Goal: Entertainment & Leisure: Consume media (video, audio)

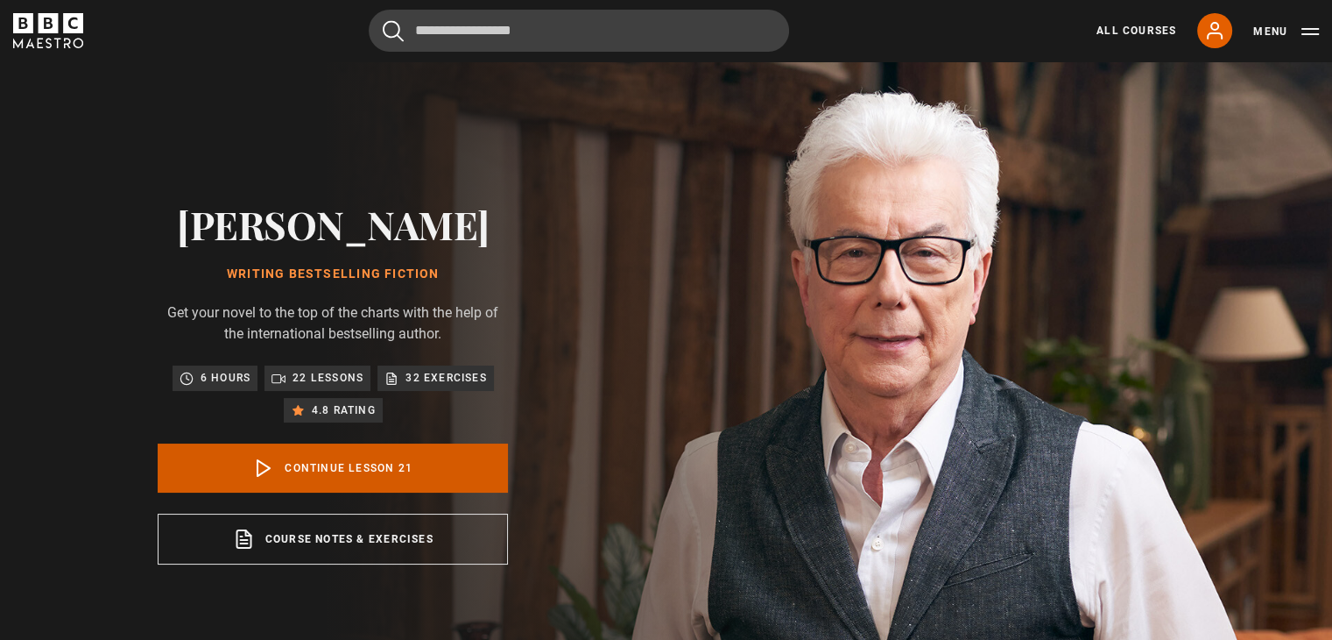
click at [300, 457] on link "Continue lesson 21" at bounding box center [333, 467] width 350 height 49
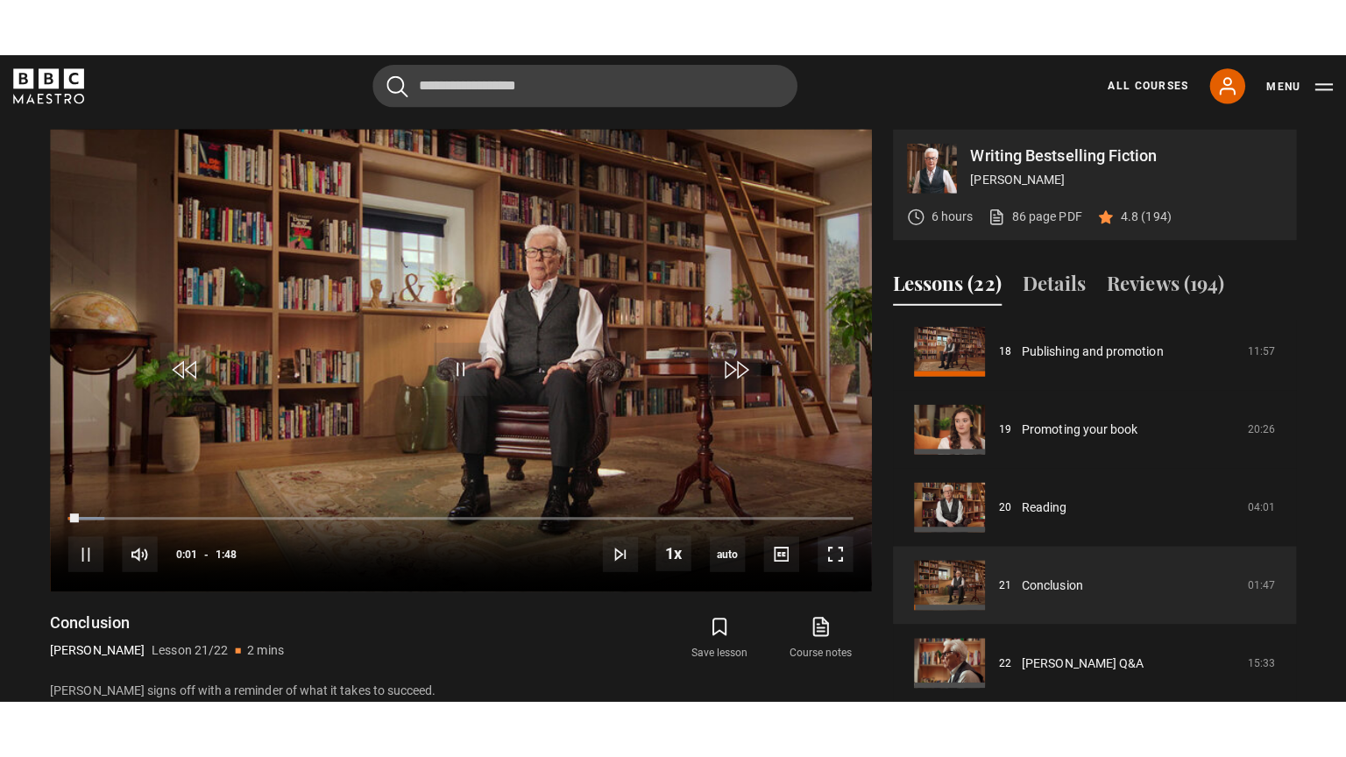
scroll to position [704, 0]
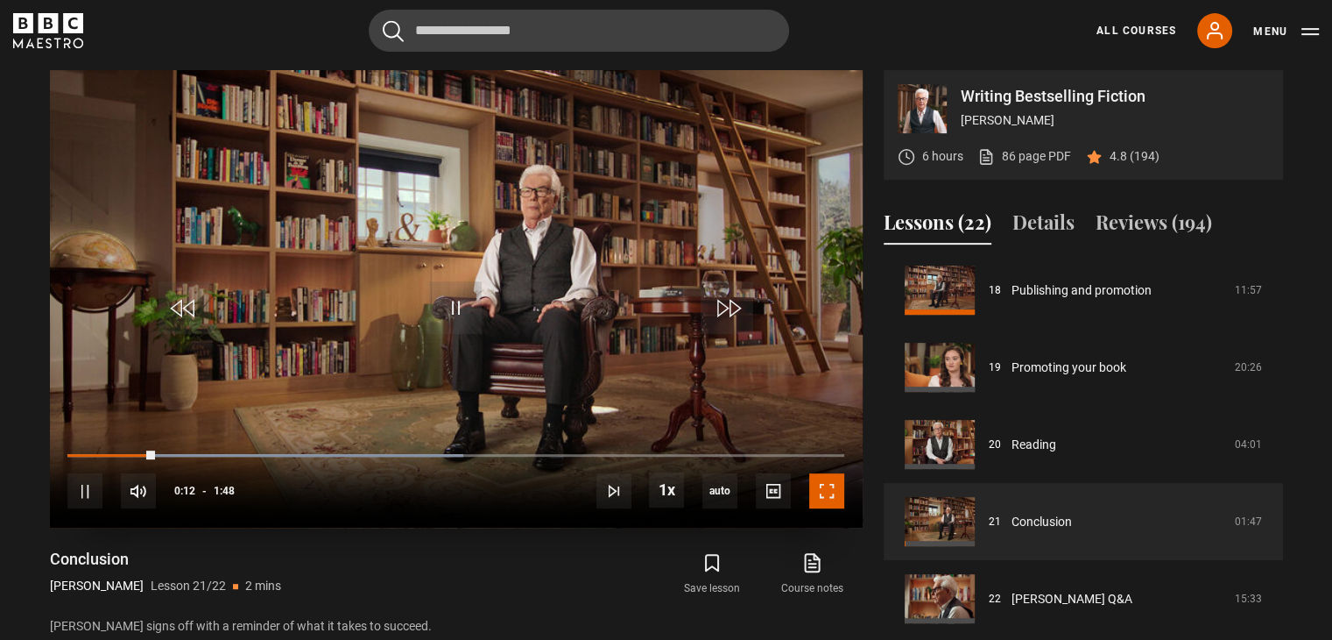
click at [823, 491] on span "Video Player" at bounding box center [826, 490] width 35 height 35
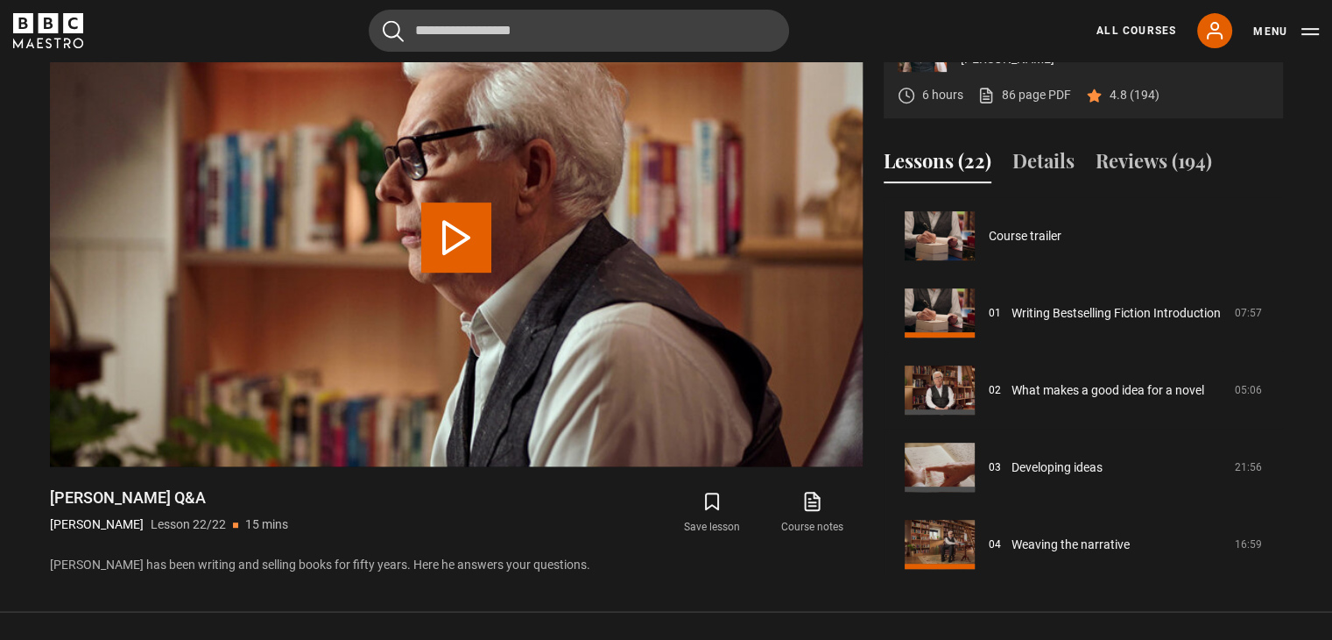
scroll to position [1395, 0]
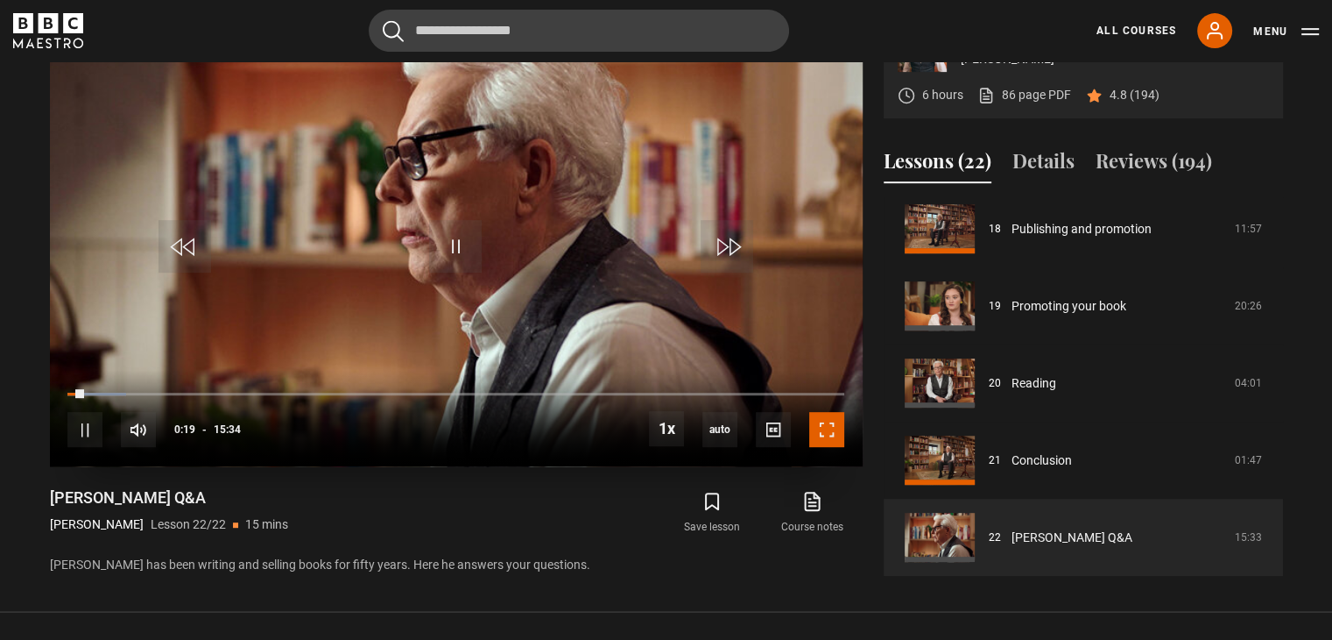
drag, startPoint x: 827, startPoint y: 430, endPoint x: 827, endPoint y: 506, distance: 76.2
click at [827, 430] on span "Video Player" at bounding box center [826, 429] width 35 height 35
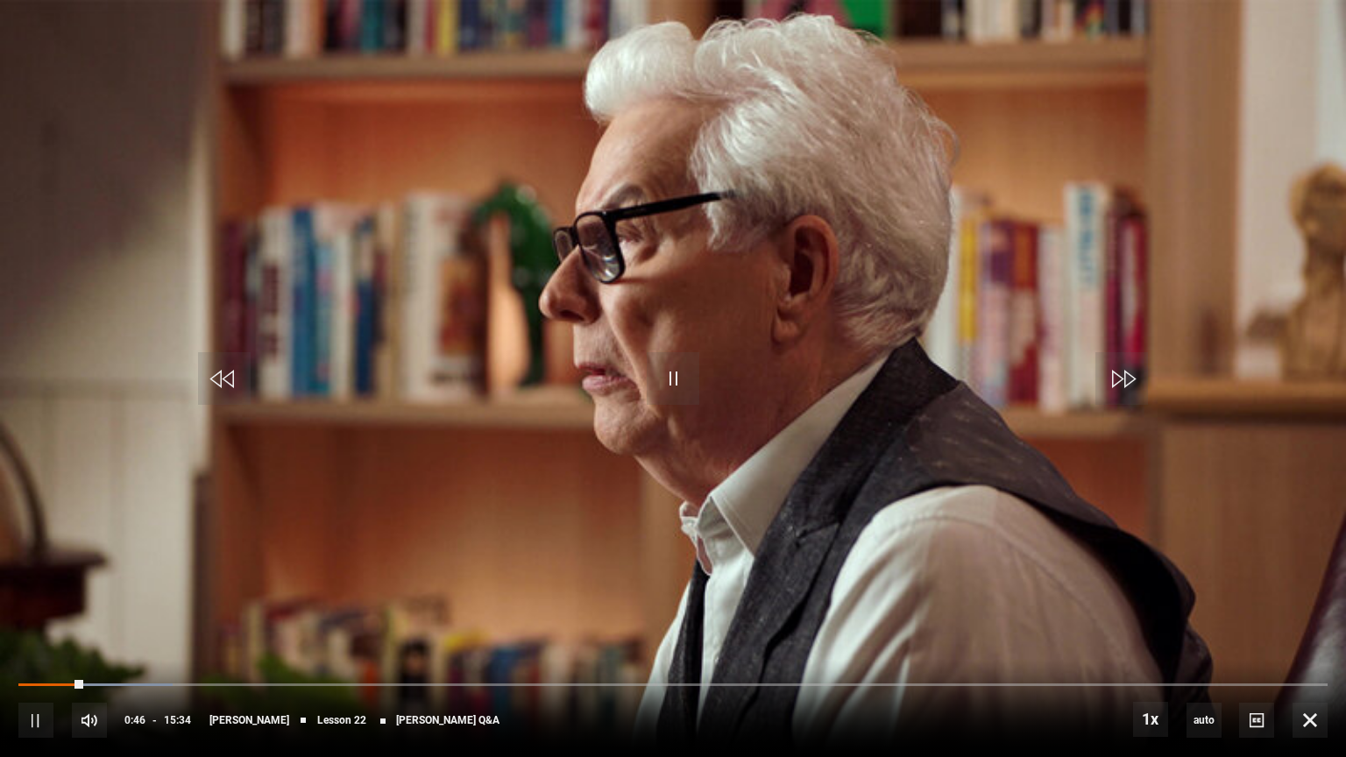
click at [368, 427] on video "Video Player" at bounding box center [673, 378] width 1346 height 757
click at [677, 371] on span "Video Player" at bounding box center [673, 378] width 53 height 53
click at [988, 132] on video "Video Player" at bounding box center [673, 378] width 1346 height 757
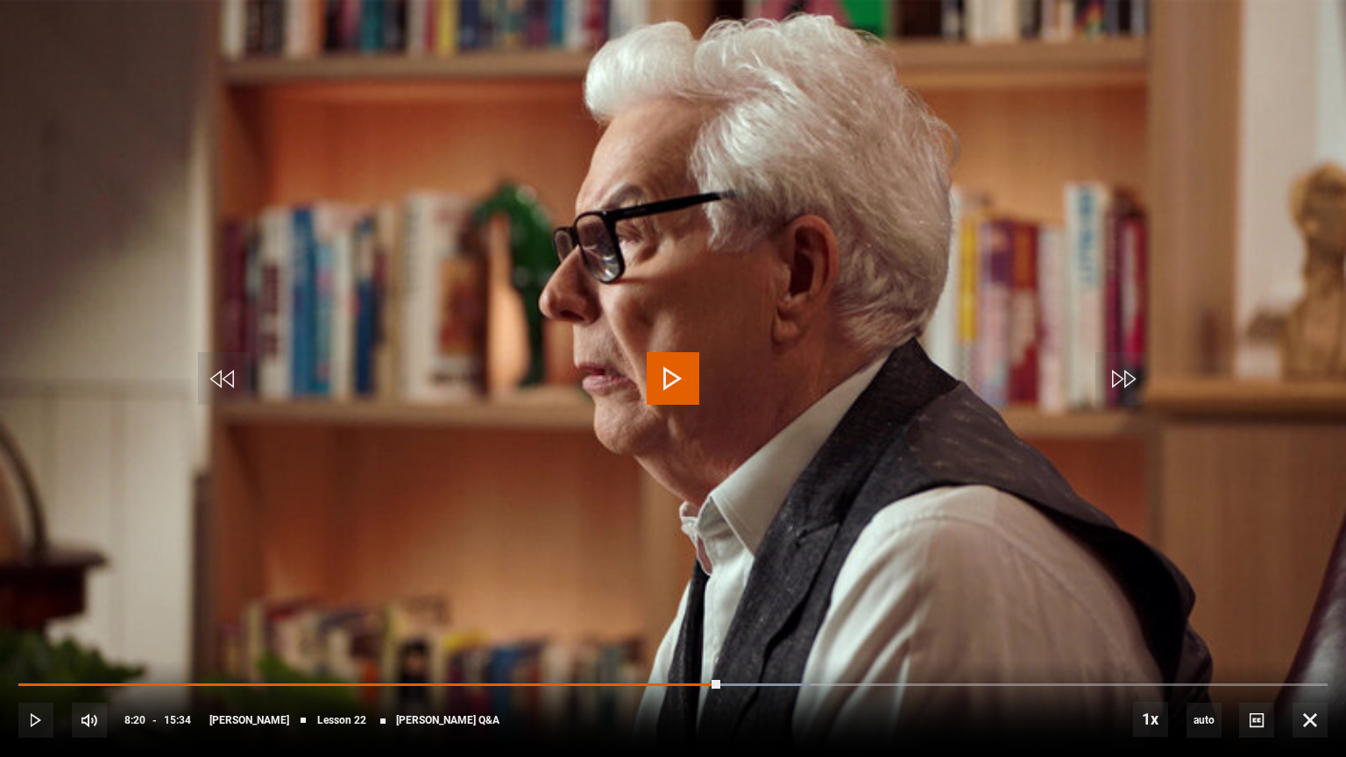
click at [988, 132] on video "Video Player" at bounding box center [673, 378] width 1346 height 757
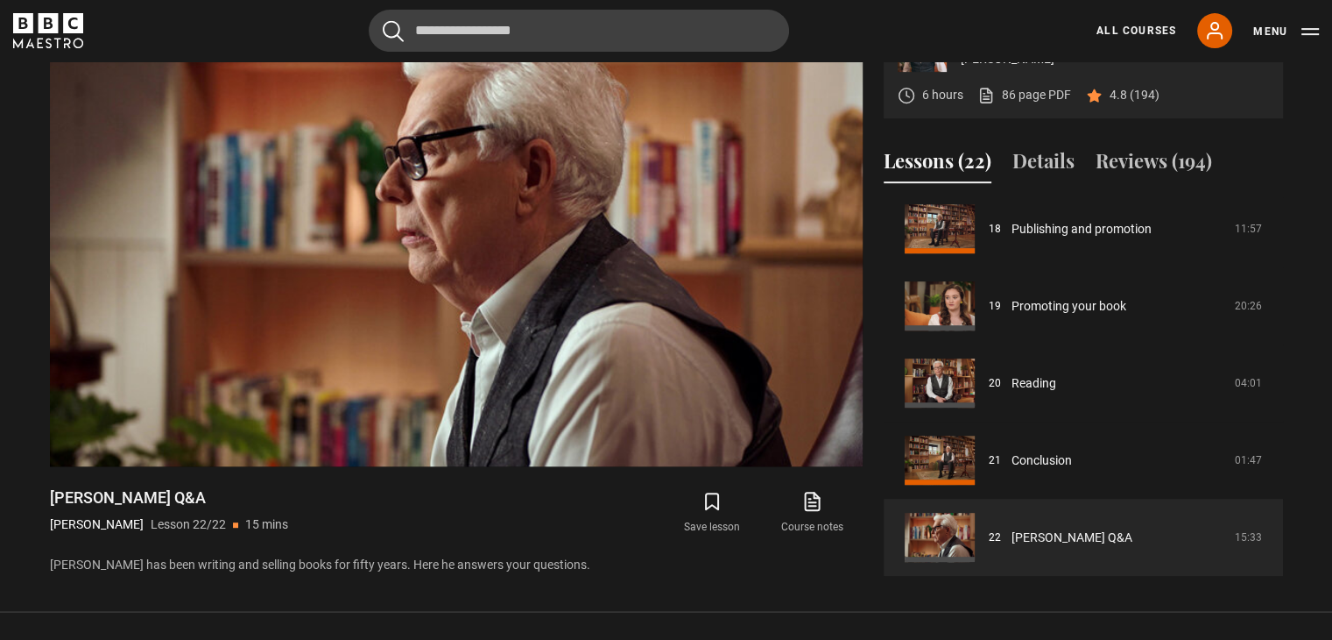
click at [805, 569] on p "[PERSON_NAME] has been writing and selling books for fifty years. Here he answe…" at bounding box center [456, 564] width 813 height 18
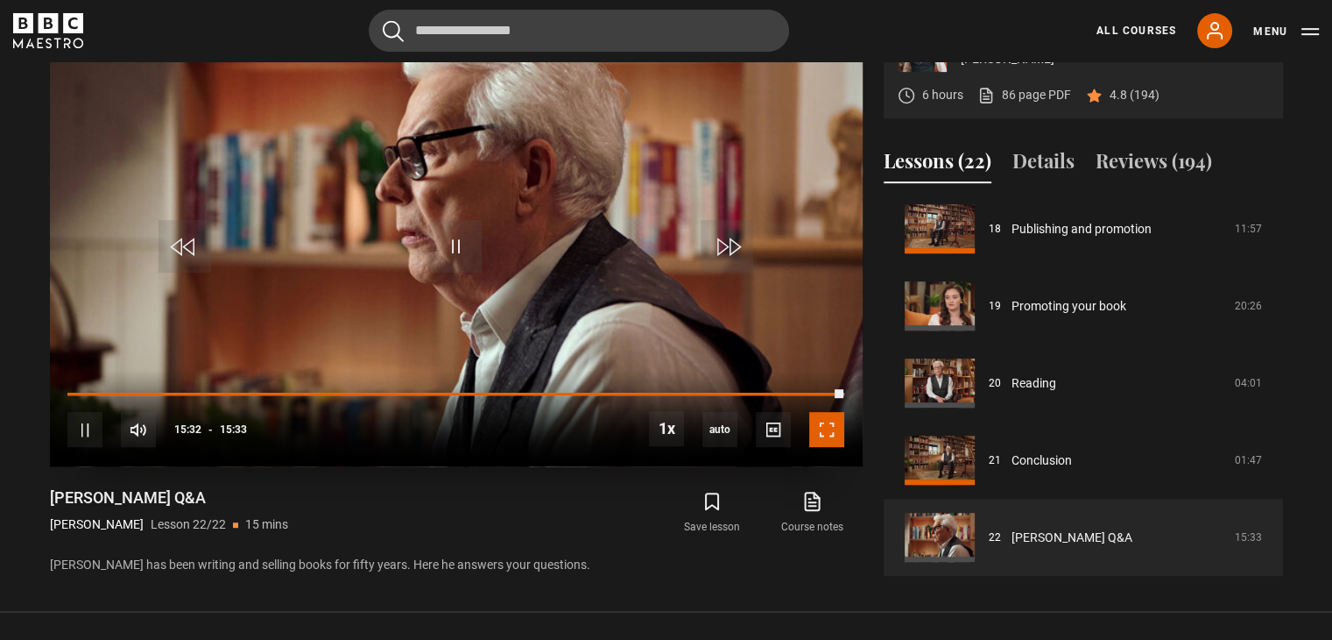
click at [828, 435] on span "Video Player" at bounding box center [826, 429] width 35 height 35
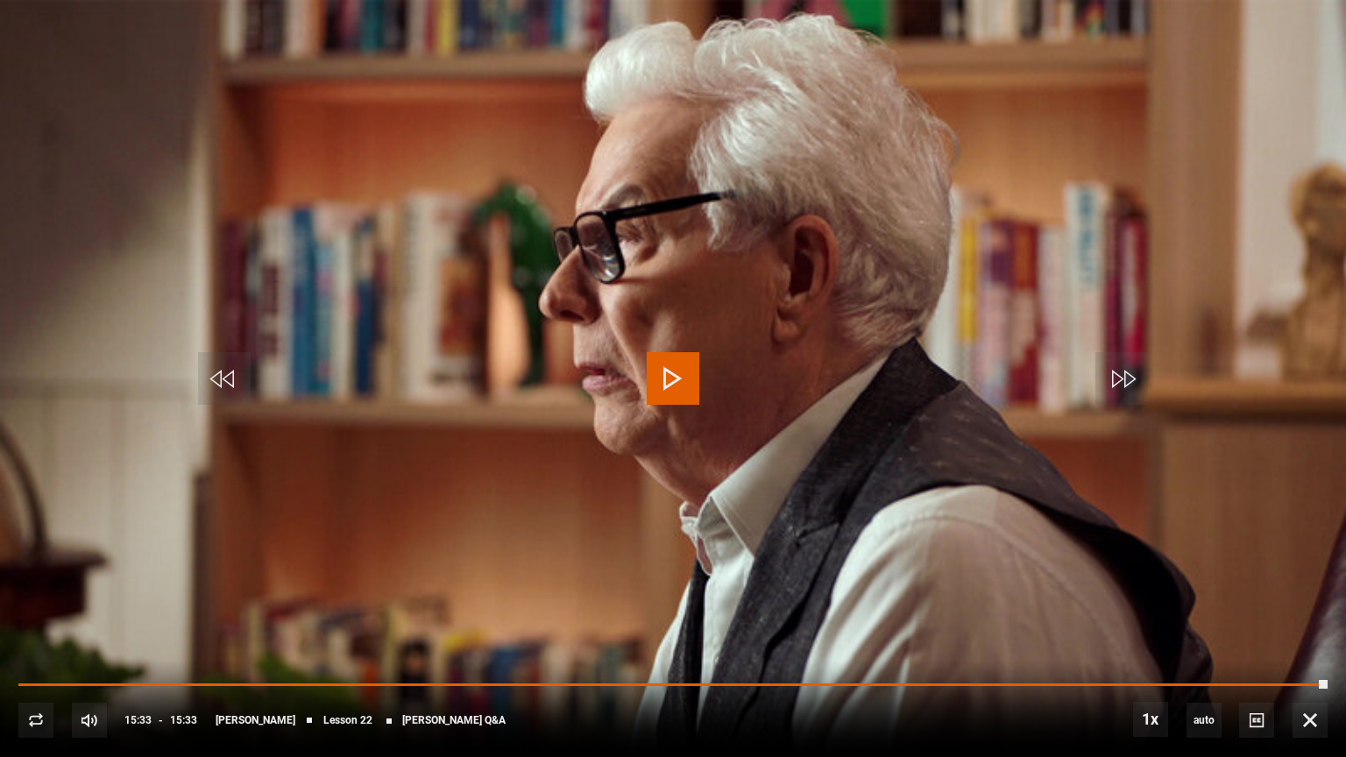
click at [667, 371] on span "Video Player" at bounding box center [673, 378] width 53 height 53
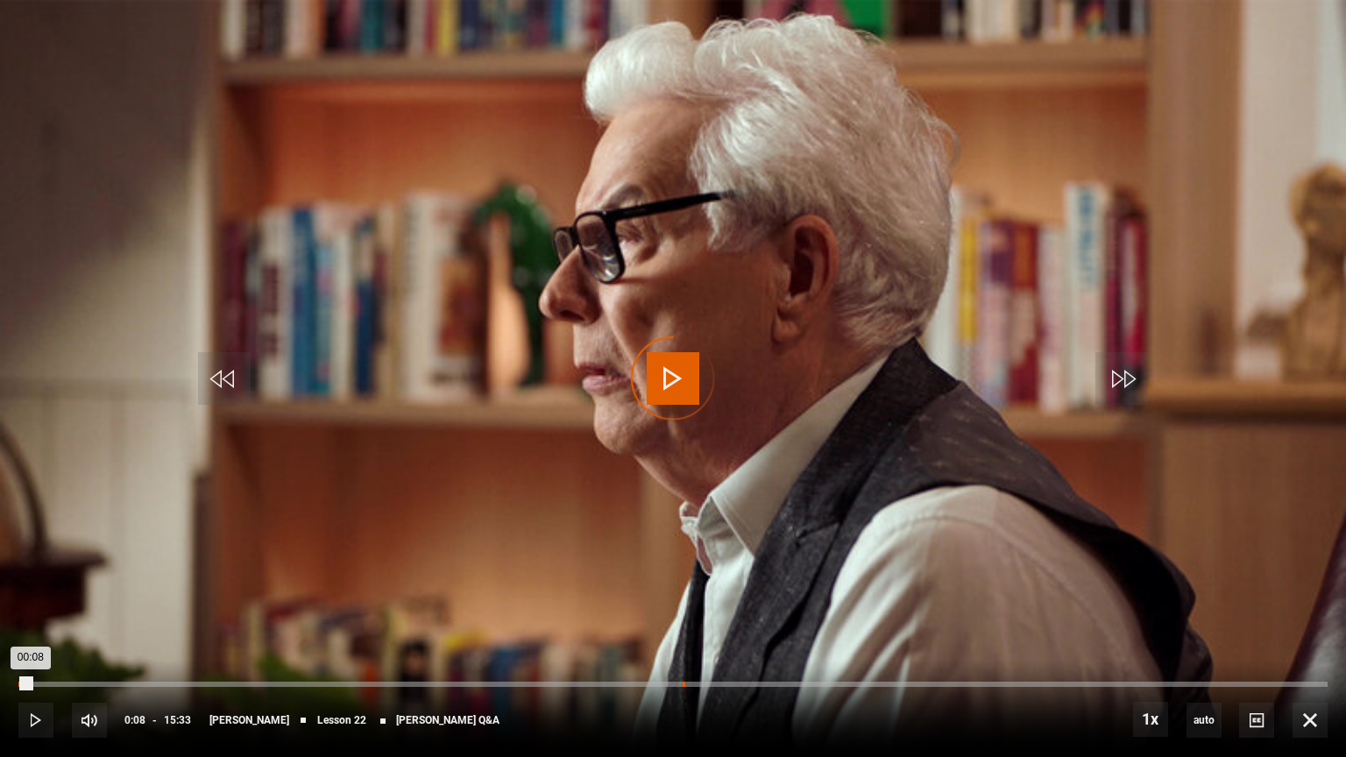
drag, startPoint x: 31, startPoint y: 682, endPoint x: 682, endPoint y: 681, distance: 651.8
click at [682, 639] on div "Loaded : 0.00% 07:53 00:08" at bounding box center [672, 684] width 1309 height 5
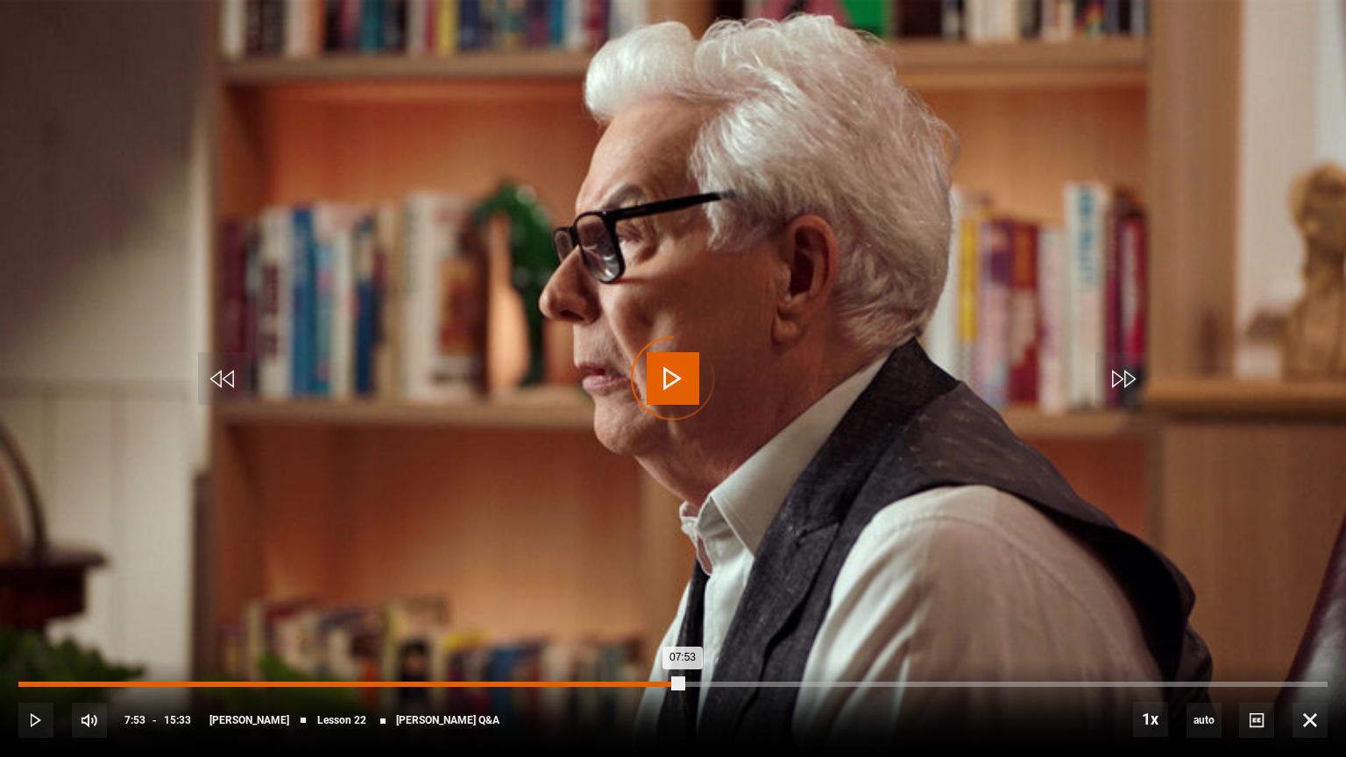
click at [682, 639] on div "Loaded : 50.87% 07:53 07:53" at bounding box center [672, 684] width 1309 height 5
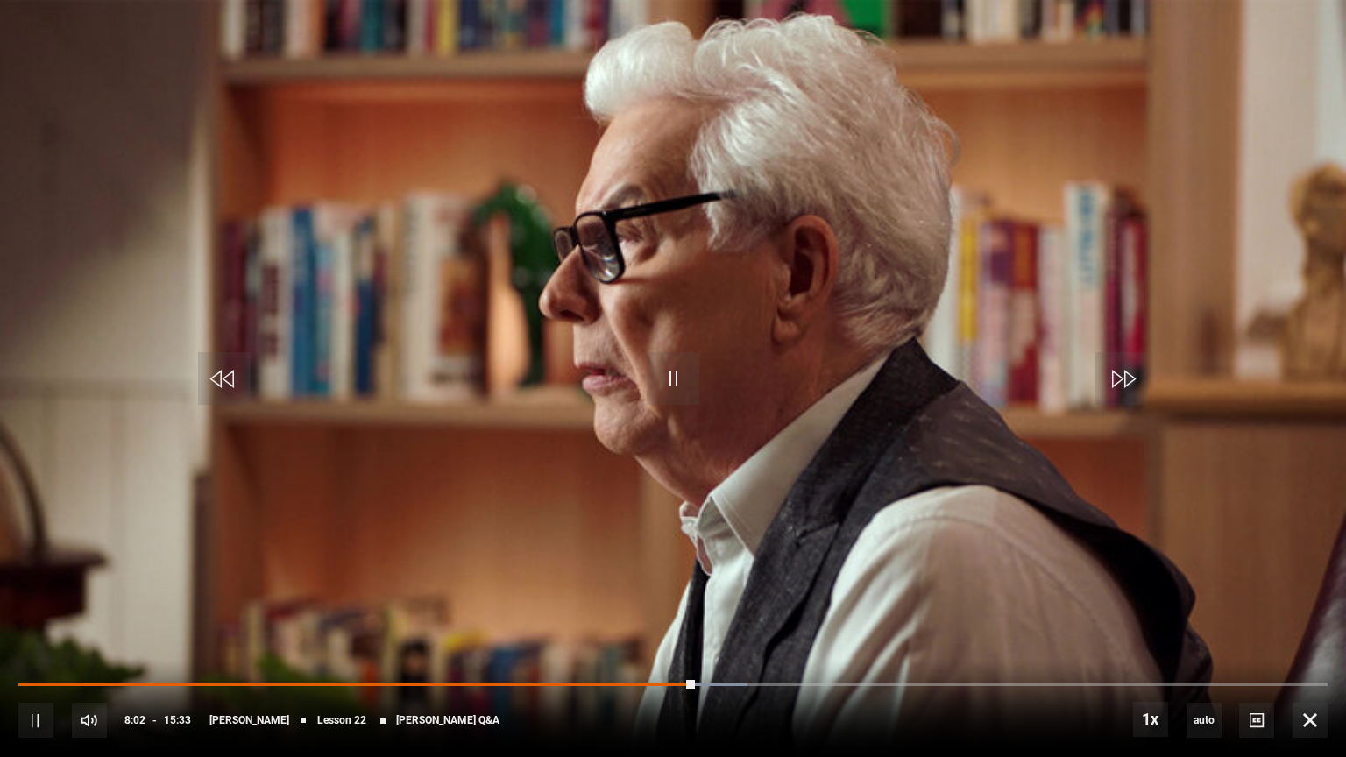
click at [878, 639] on div "10s Skip Back 10 seconds Pause 10s Skip Forward 10 seconds Loaded : 55.69% 10:1…" at bounding box center [673, 708] width 1346 height 97
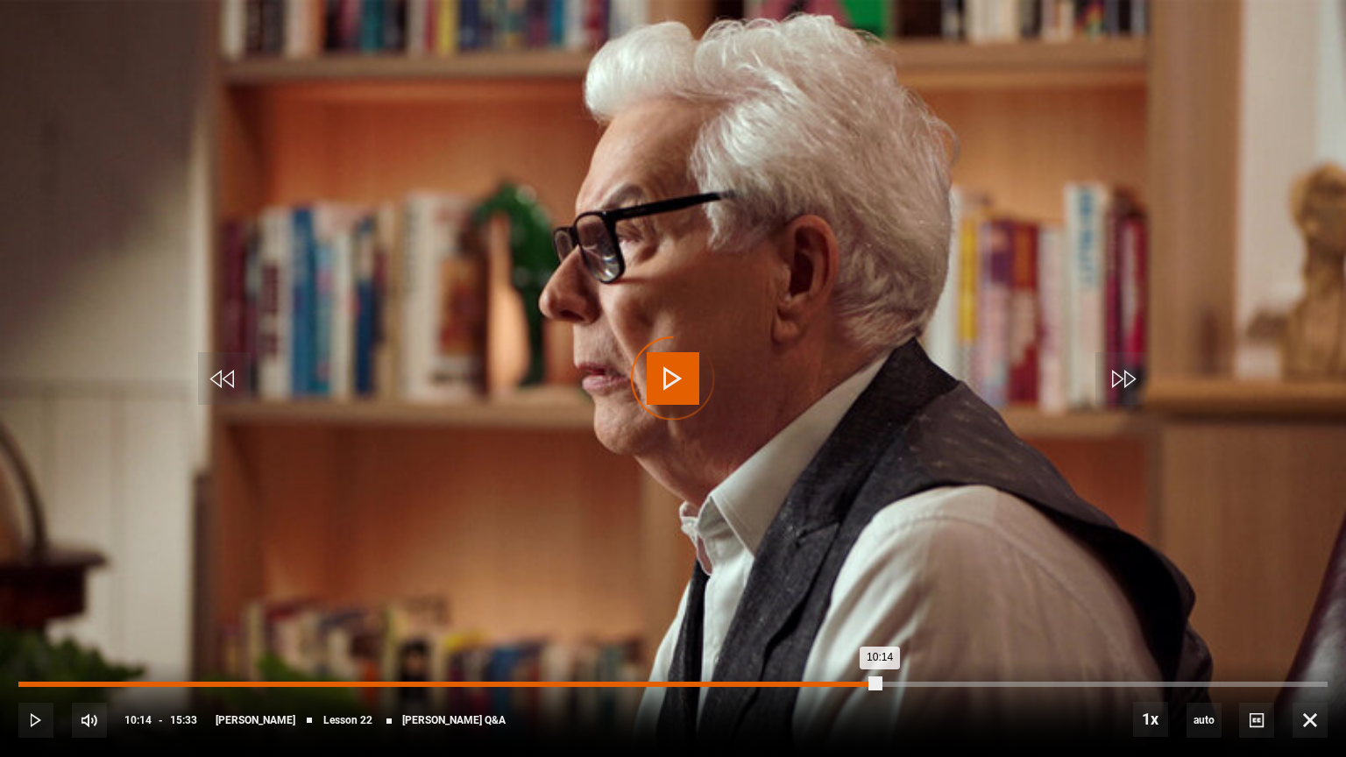
click at [880, 639] on div "Loaded : 56.76% 10:14 10:14" at bounding box center [672, 684] width 1309 height 5
click at [1022, 639] on div "Loaded : 68.54% 11:56 10:19" at bounding box center [672, 684] width 1309 height 5
click at [1148, 639] on div "Loaded : 79.25% 13:26 12:00" at bounding box center [672, 684] width 1309 height 5
click at [1223, 639] on div "Loaded : 90.49% 14:20 14:20" at bounding box center [672, 684] width 1309 height 5
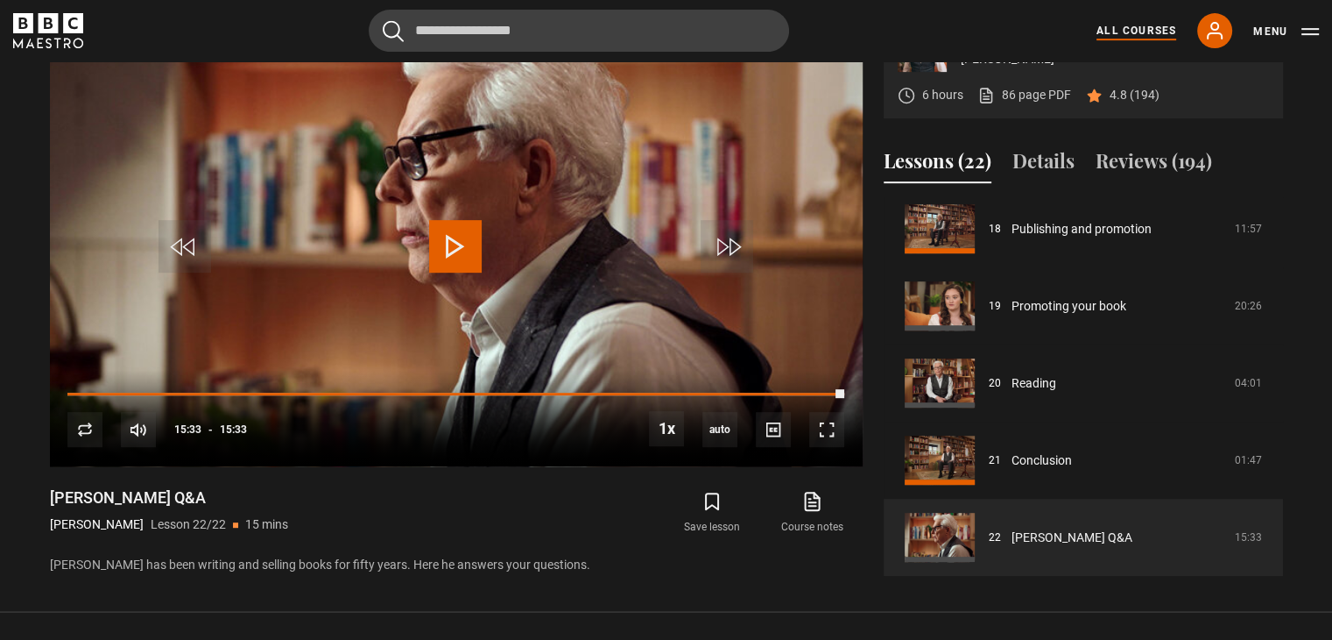
click at [1135, 29] on link "All Courses" at bounding box center [1137, 31] width 80 height 16
